Goal: Task Accomplishment & Management: Use online tool/utility

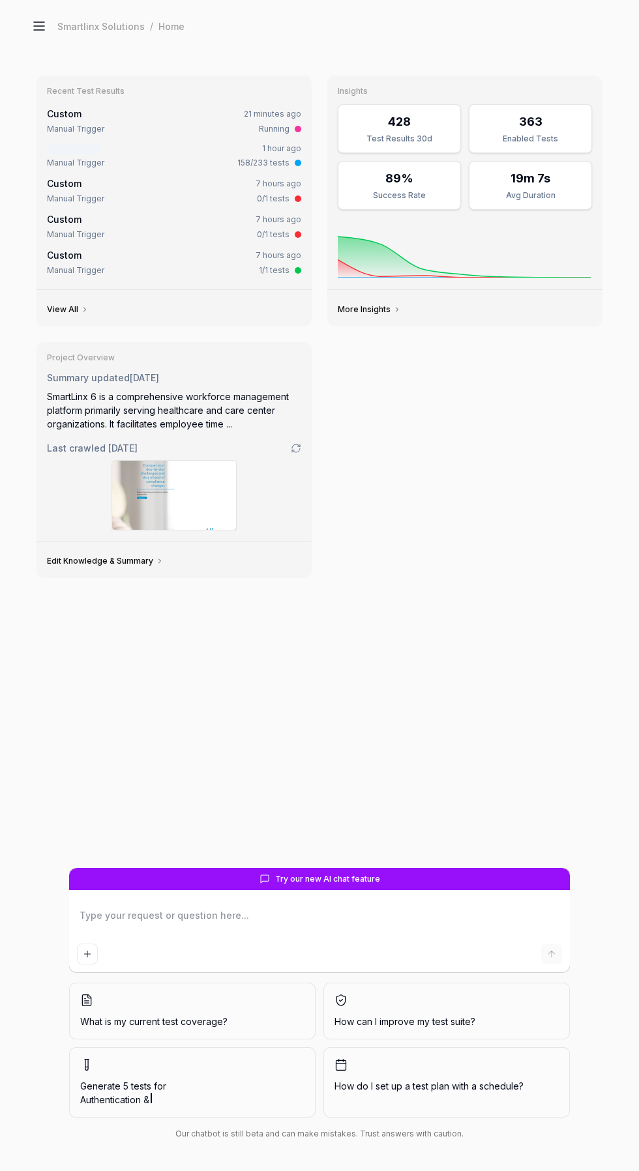
click at [39, 26] on icon at bounding box center [39, 26] width 10 height 0
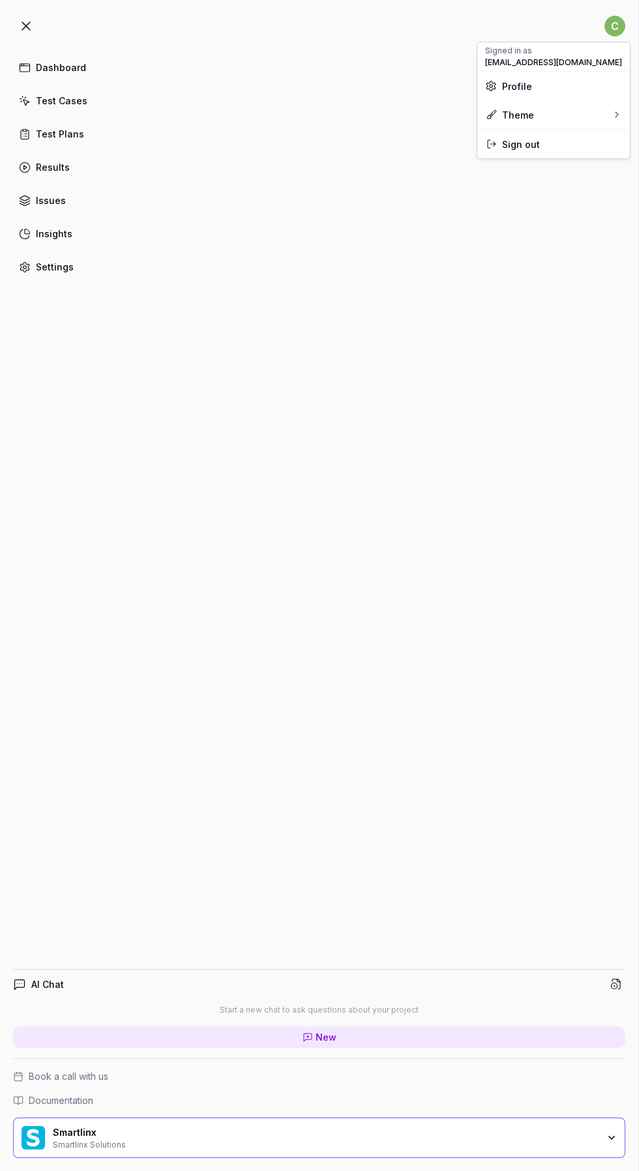
click at [615, 25] on html "c Dashboard Test Cases Test Plans Results Issues Insights Settings AI Chat Star…" at bounding box center [319, 585] width 639 height 1171
click at [577, 85] on span "Profile" at bounding box center [553, 87] width 137 height 14
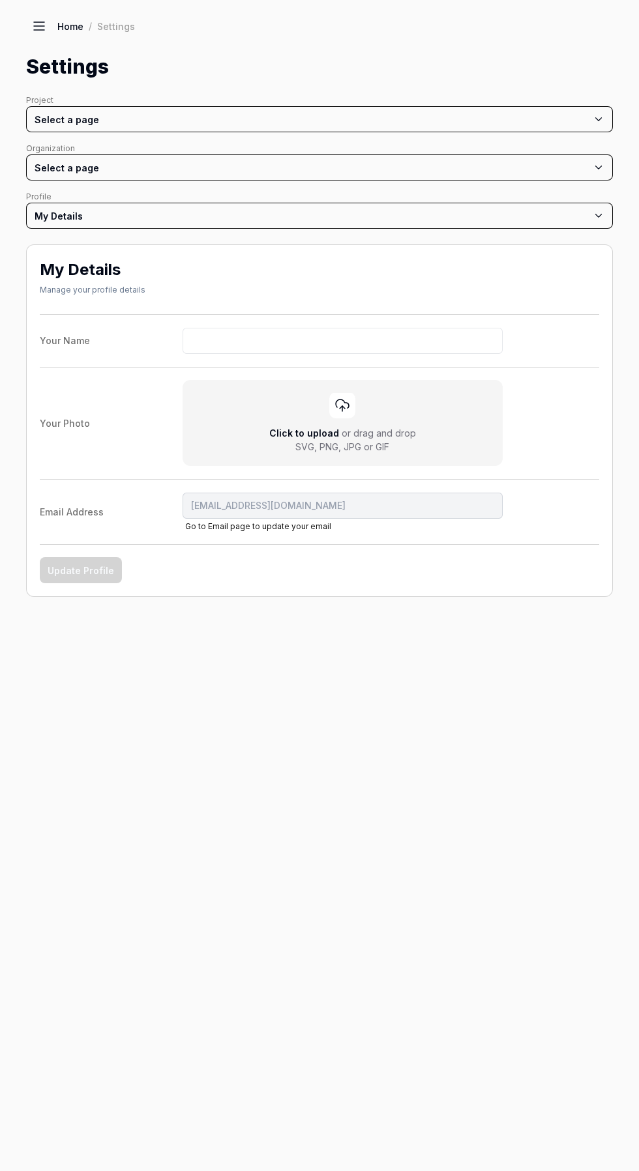
click at [39, 22] on icon at bounding box center [39, 22] width 10 height 0
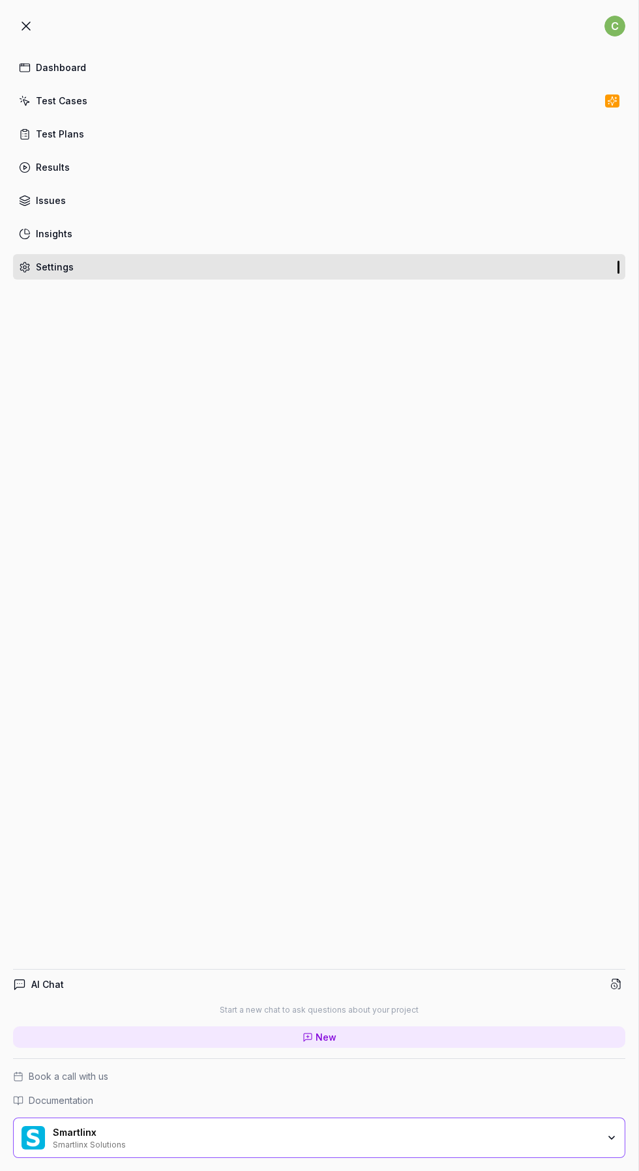
click at [26, 26] on icon at bounding box center [26, 26] width 8 height 8
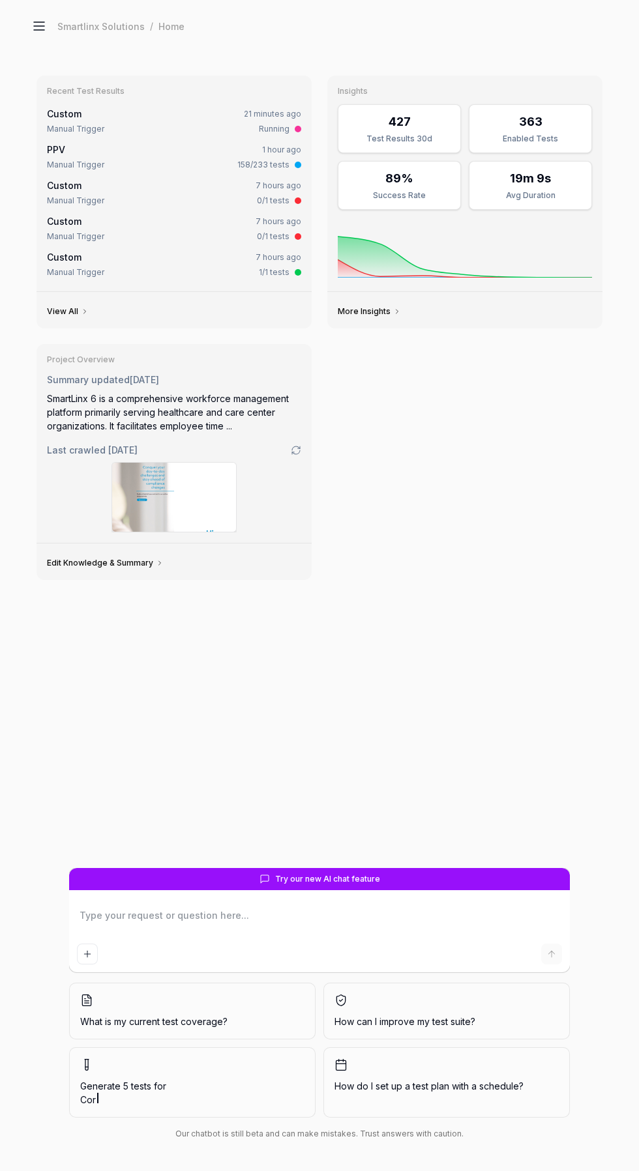
click at [39, 30] on icon at bounding box center [39, 30] width 10 height 0
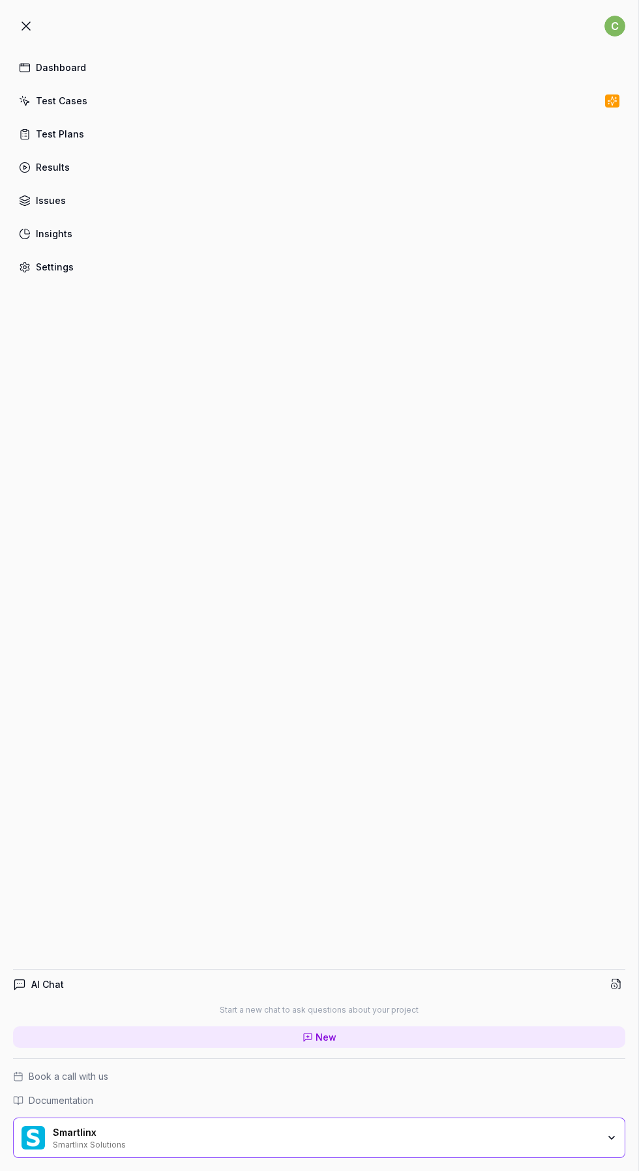
click at [26, 26] on icon at bounding box center [26, 26] width 8 height 8
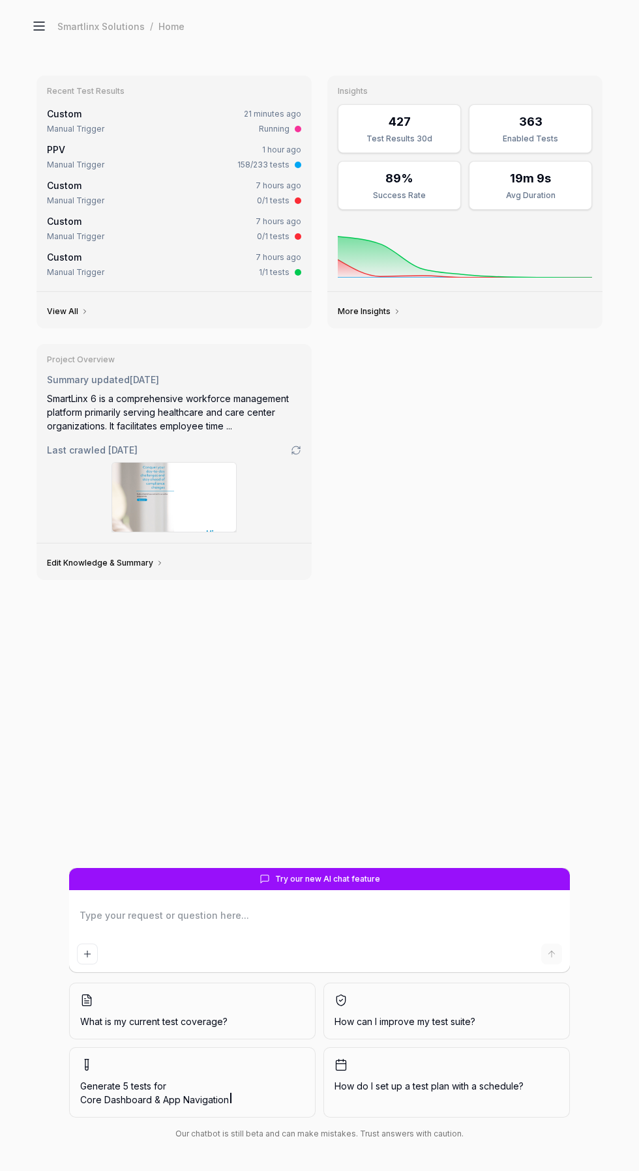
click at [100, 33] on div "Smartlinx Solutions / Home" at bounding box center [319, 26] width 587 height 26
click at [95, 35] on div "Smartlinx Solutions / Home" at bounding box center [319, 26] width 587 height 26
click at [39, 26] on icon at bounding box center [39, 26] width 10 height 0
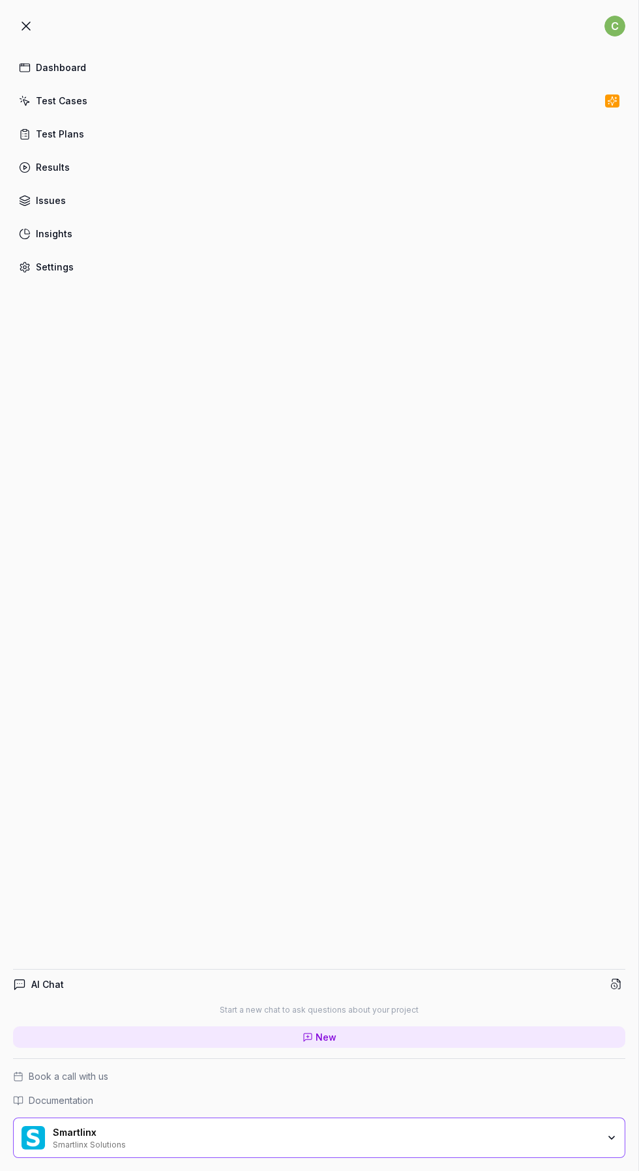
click at [76, 92] on link "Test Cases" at bounding box center [319, 100] width 612 height 25
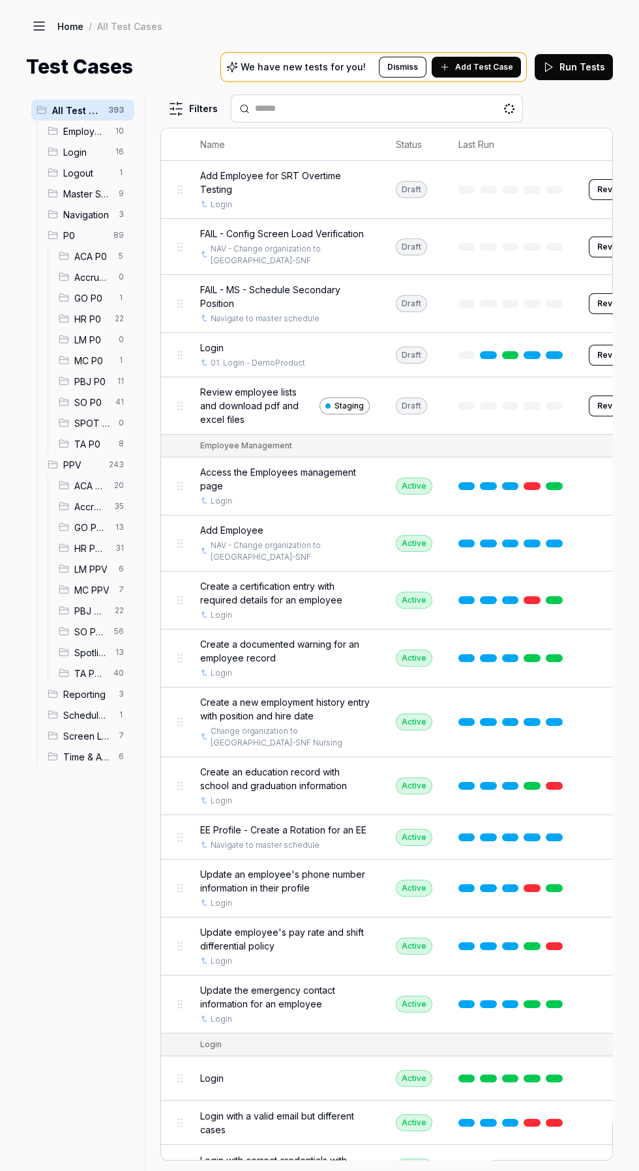
click at [117, 360] on span "1" at bounding box center [121, 361] width 16 height 16
click at [85, 356] on span "MC P0" at bounding box center [92, 361] width 36 height 14
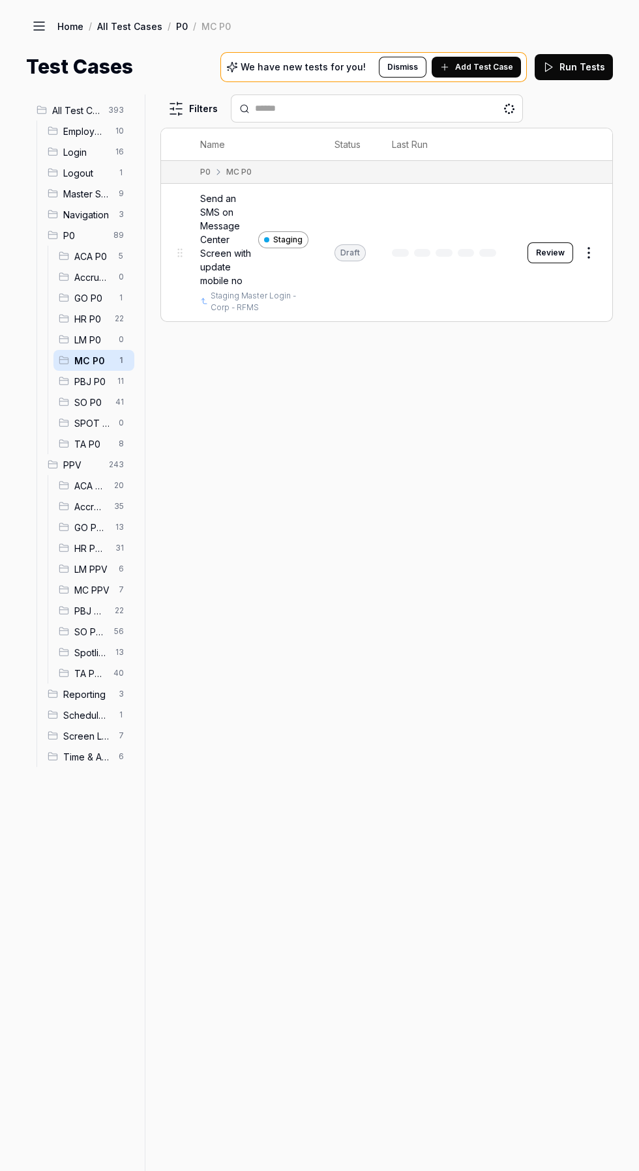
click at [556, 248] on button "Review" at bounding box center [550, 252] width 46 height 21
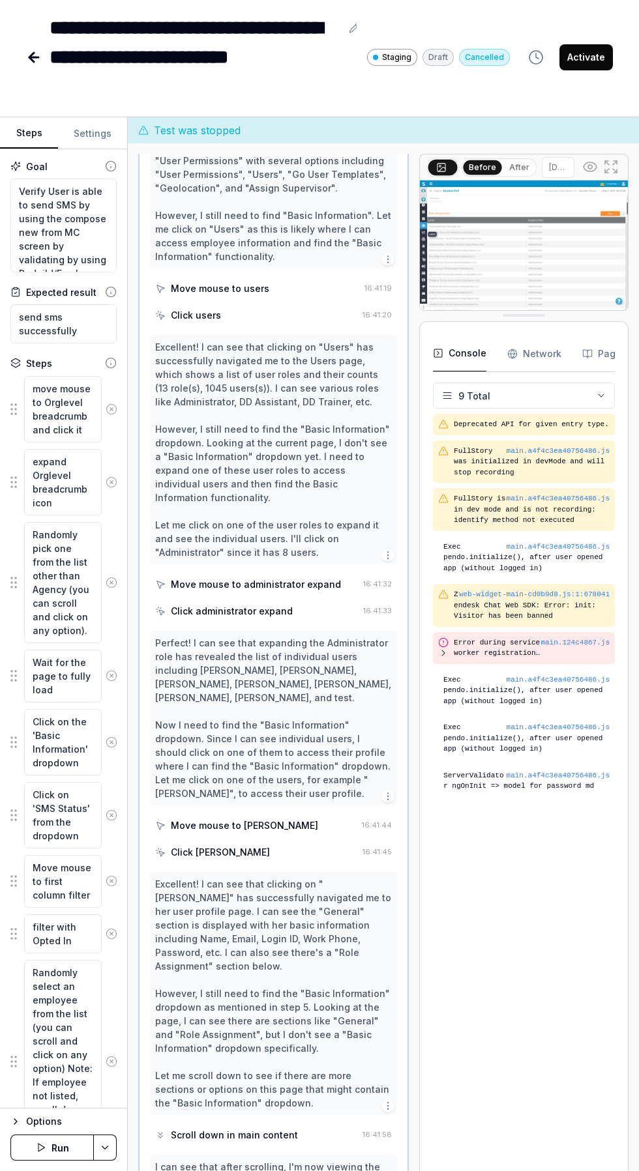
scroll to position [4896, 0]
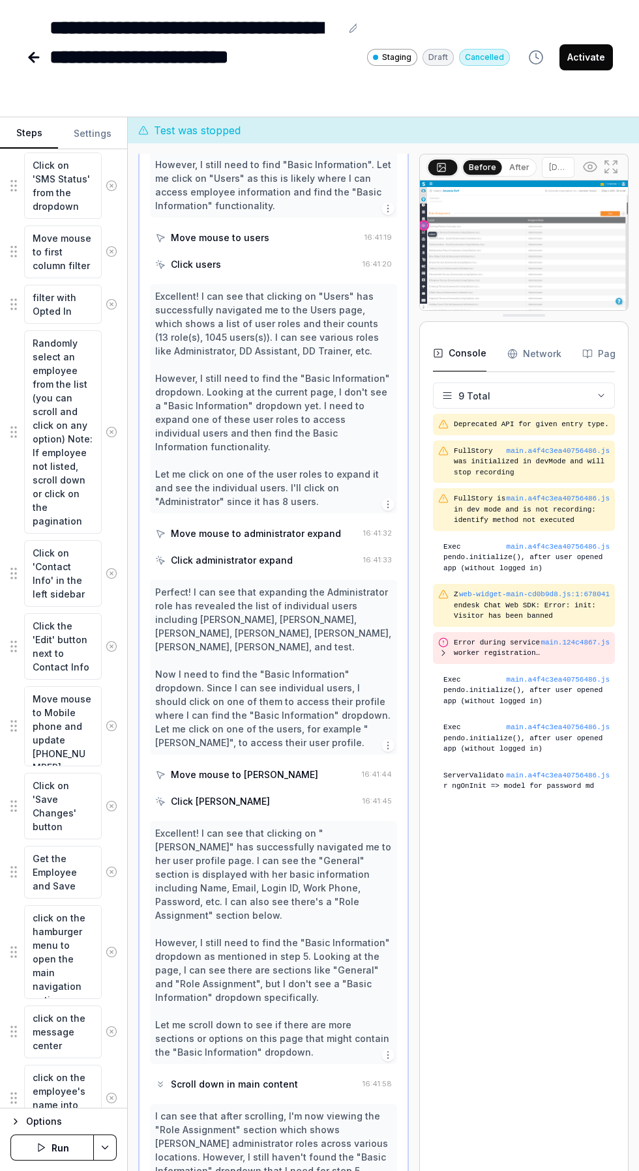
scroll to position [660, 0]
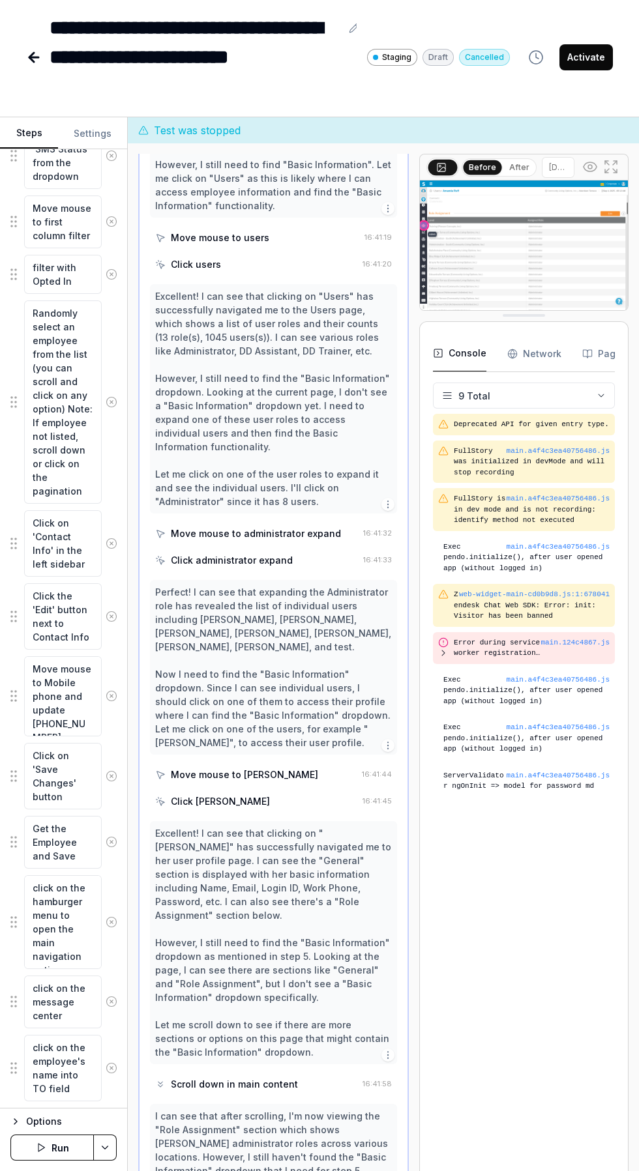
click at [516, 849] on div "Deprecated API for given entry type. main.a4f4c3ea40756486.js FullStory was ini…" at bounding box center [524, 793] width 182 height 759
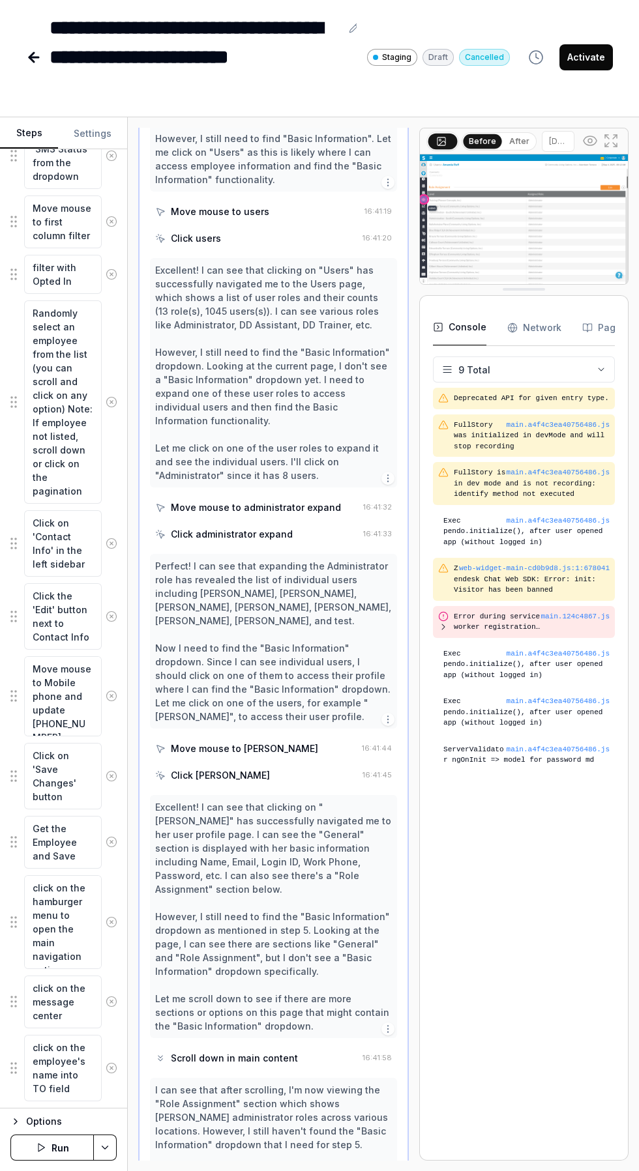
click at [60, 1161] on button "Run" at bounding box center [51, 1148] width 83 height 26
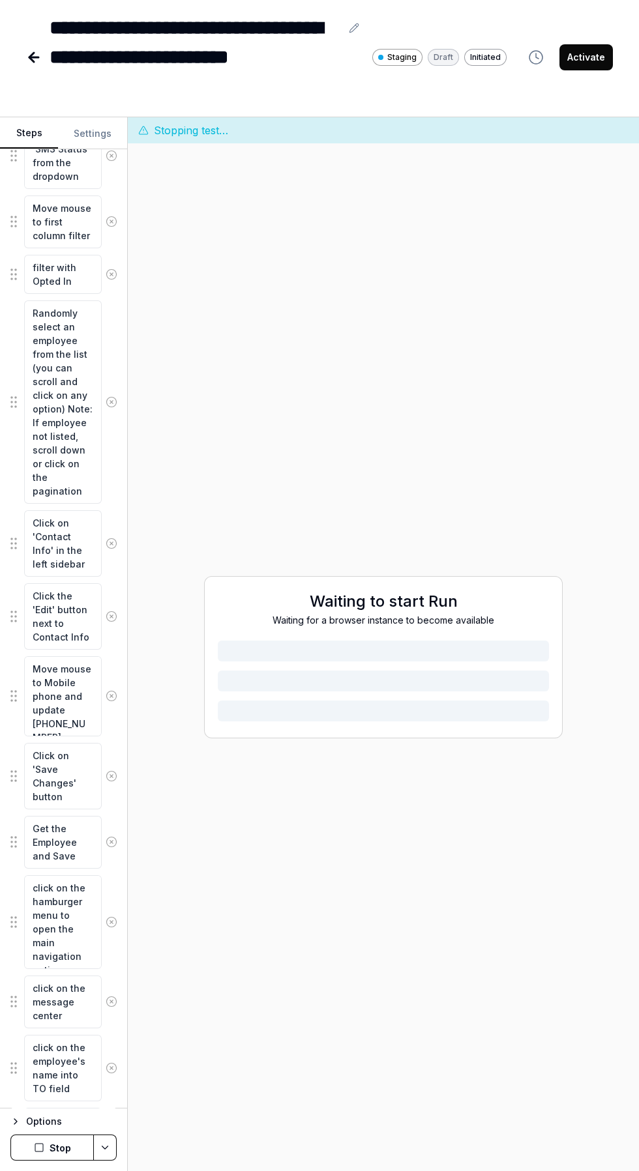
scroll to position [0, 0]
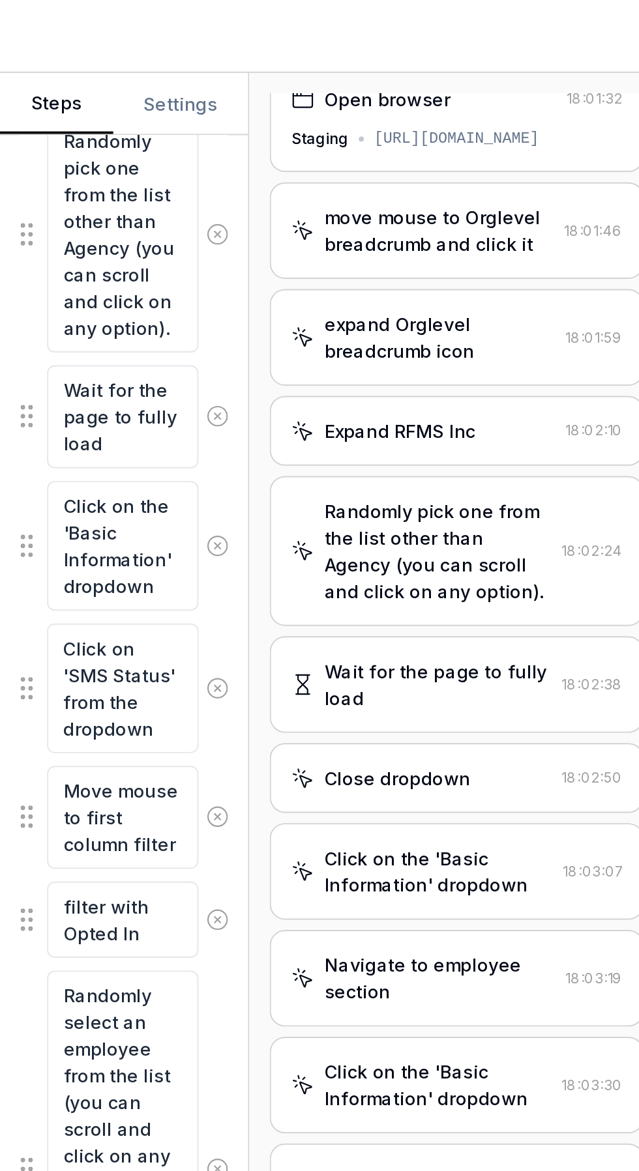
scroll to position [394, 0]
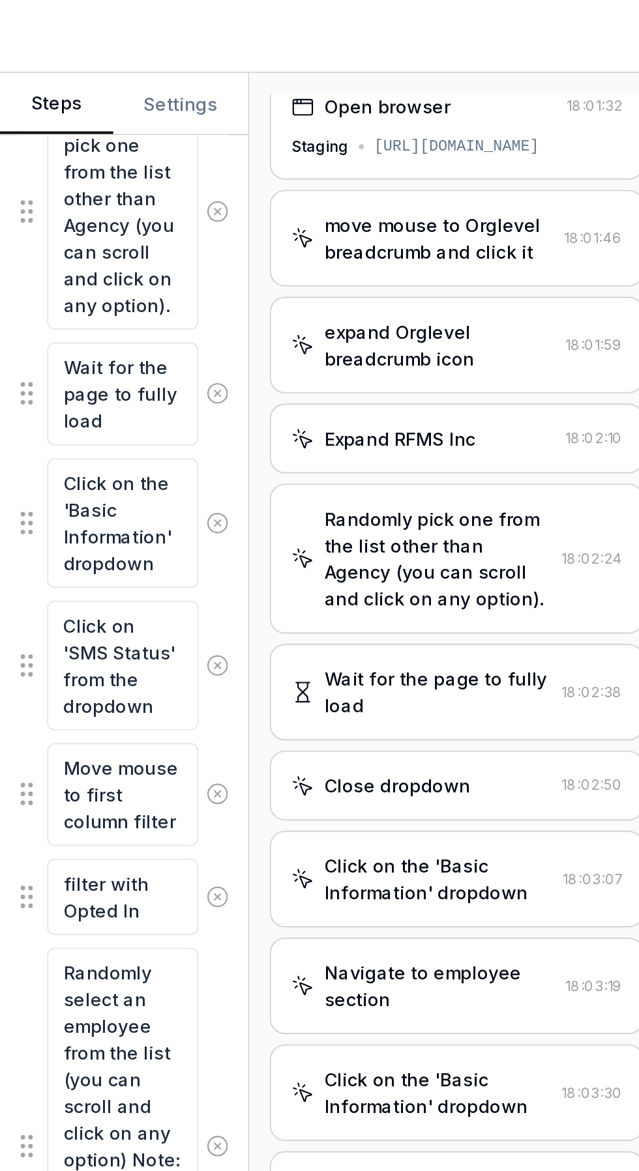
type textarea "*"
